Goal: Complete application form

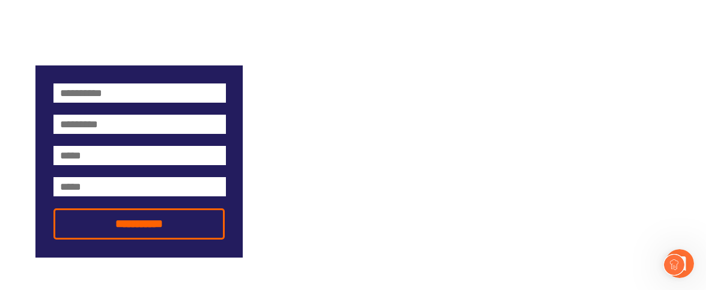
scroll to position [946, 0]
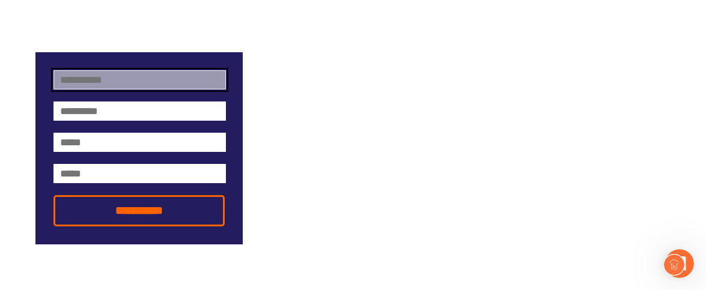
click at [156, 70] on input at bounding box center [139, 79] width 172 height 19
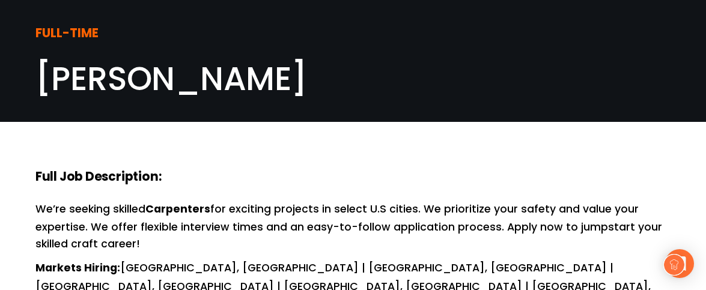
drag, startPoint x: 705, startPoint y: 42, endPoint x: 714, endPoint y: 43, distance: 9.0
